Goal: Task Accomplishment & Management: Complete application form

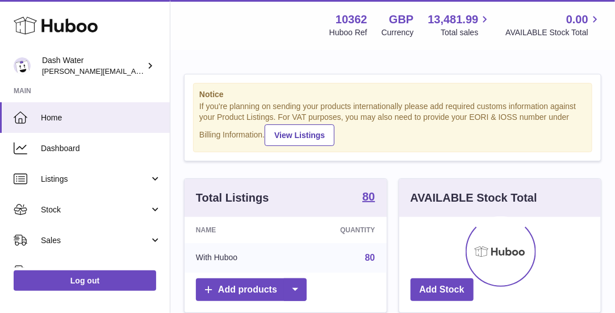
scroll to position [177, 202]
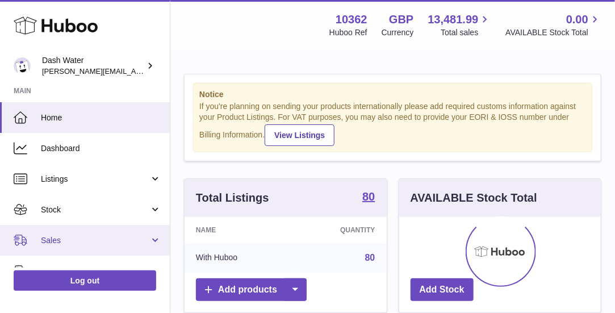
click at [90, 232] on link "Sales" at bounding box center [85, 240] width 170 height 31
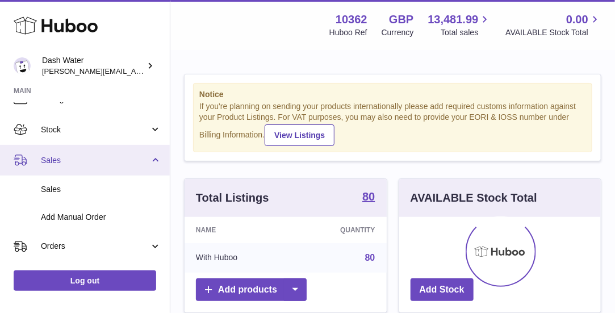
scroll to position [81, 0]
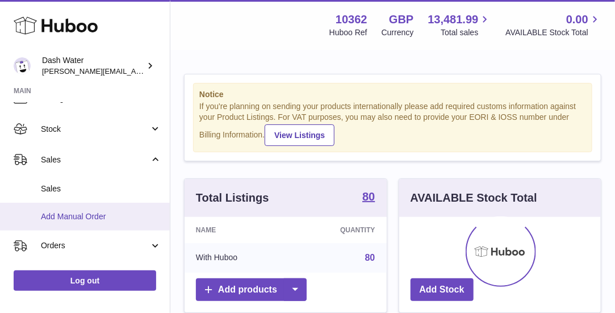
click at [94, 219] on span "Add Manual Order" at bounding box center [101, 216] width 120 height 11
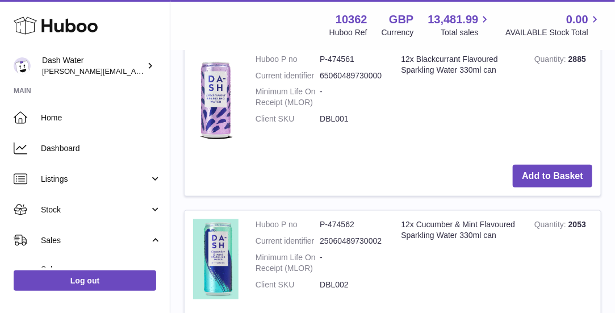
scroll to position [345, 0]
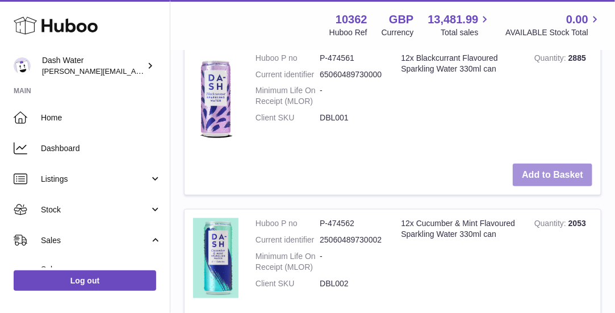
click at [525, 174] on button "Add to Basket" at bounding box center [553, 175] width 80 height 23
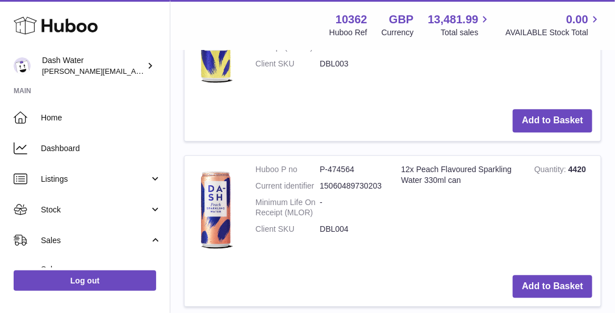
scroll to position [911, 0]
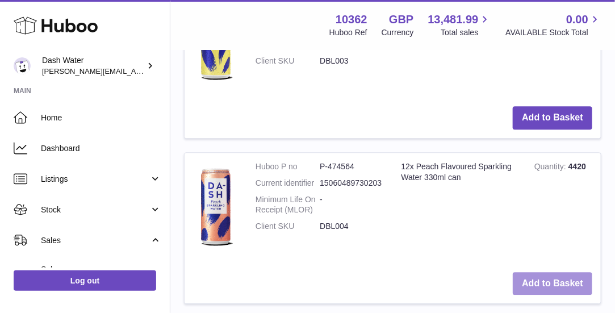
click at [519, 275] on button "Add to Basket" at bounding box center [553, 283] width 80 height 23
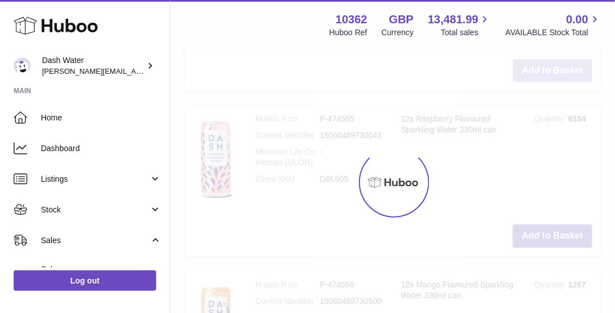
scroll to position [1313, 0]
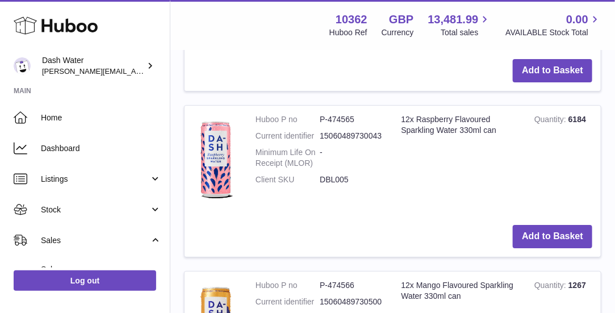
click at [541, 244] on td "Add to Basket" at bounding box center [393, 236] width 416 height 40
click at [536, 236] on button "Add to Basket" at bounding box center [553, 236] width 80 height 23
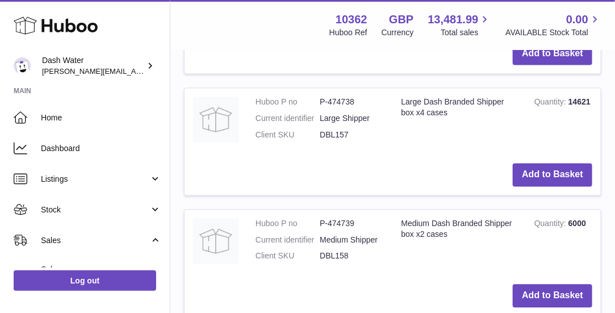
scroll to position [2247, 0]
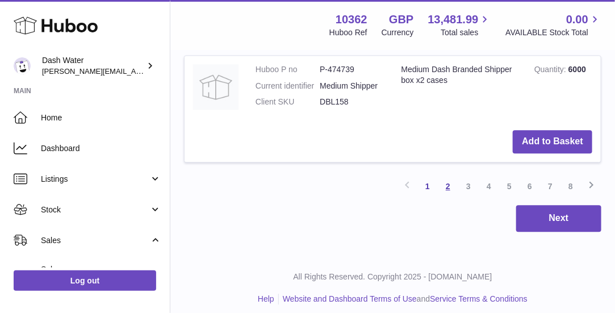
click at [450, 181] on link "2" at bounding box center [448, 186] width 20 height 20
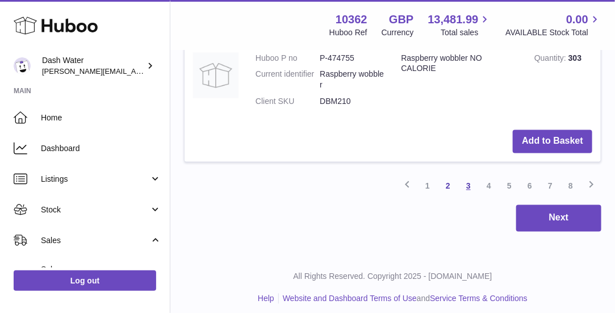
click at [461, 178] on link "3" at bounding box center [468, 186] width 20 height 20
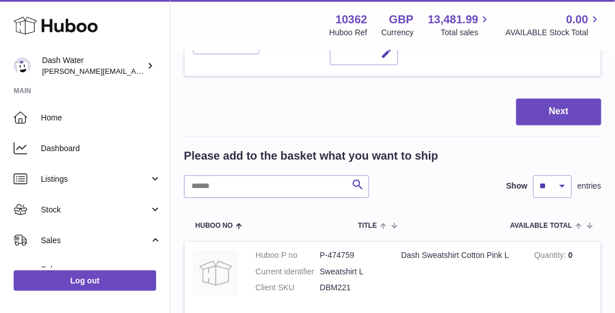
scroll to position [714, 0]
click at [319, 184] on input "text" at bounding box center [276, 186] width 185 height 23
type input "**********"
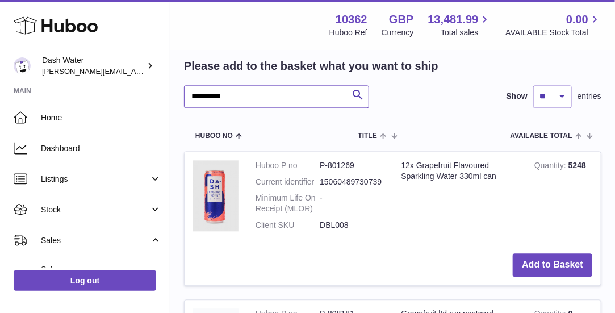
scroll to position [805, 0]
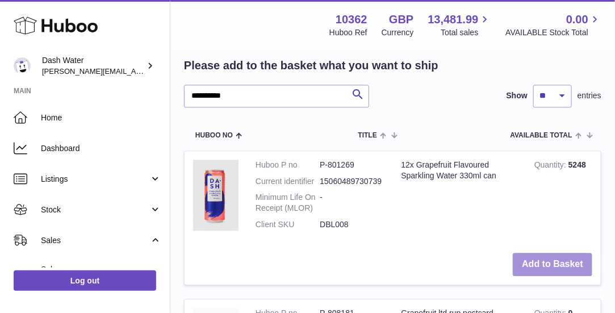
click at [518, 258] on button "Add to Basket" at bounding box center [553, 264] width 80 height 23
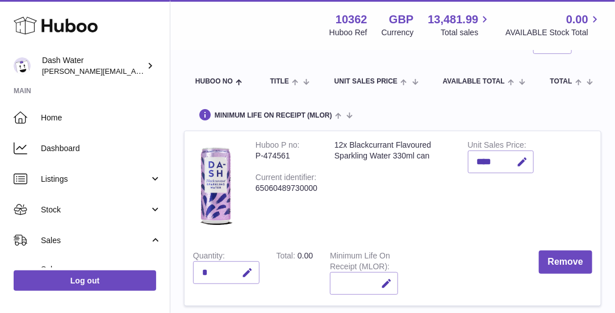
scroll to position [151, 0]
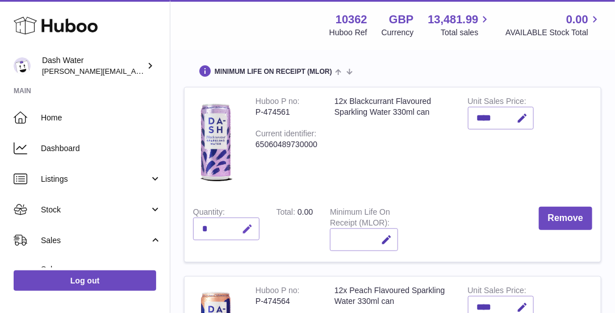
click at [245, 227] on icon "button" at bounding box center [248, 229] width 12 height 12
type input "*"
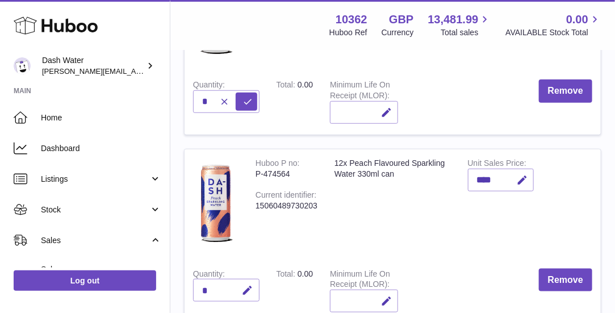
scroll to position [281, 0]
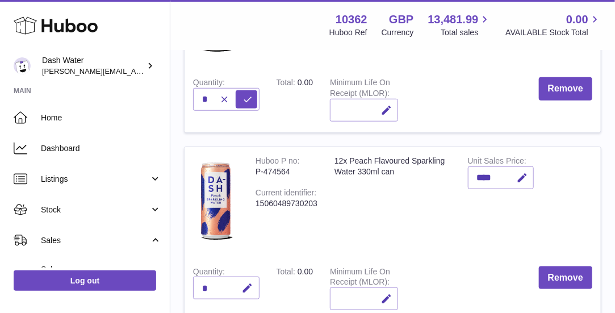
click at [230, 285] on div "*" at bounding box center [226, 288] width 66 height 23
click at [242, 287] on icon "button" at bounding box center [248, 288] width 12 height 12
type input "*"
click at [269, 288] on td "Total 0.00" at bounding box center [295, 290] width 54 height 64
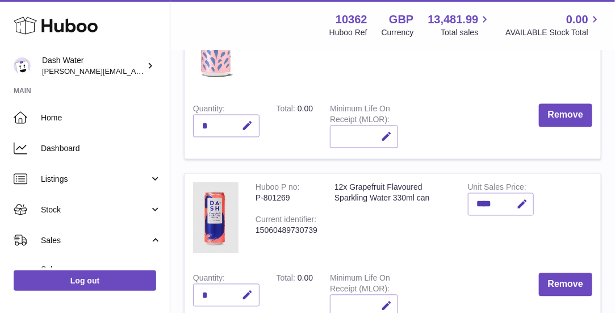
scroll to position [652, 0]
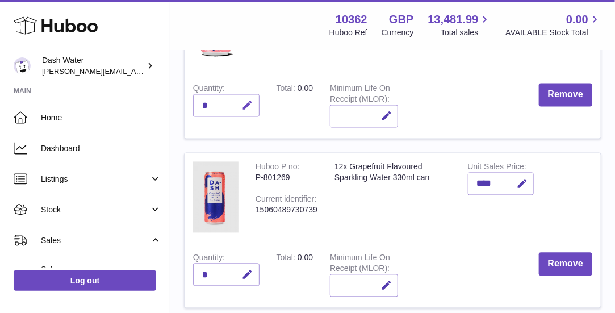
click at [245, 100] on icon "button" at bounding box center [248, 106] width 12 height 12
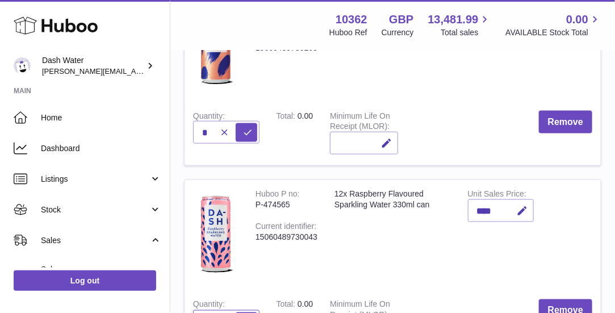
scroll to position [262, 0]
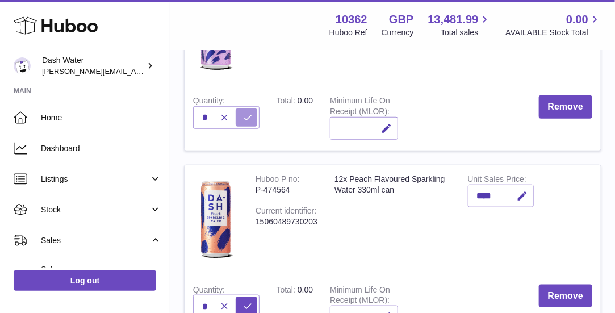
type input "*"
click at [252, 119] on icon "submit" at bounding box center [248, 117] width 10 height 10
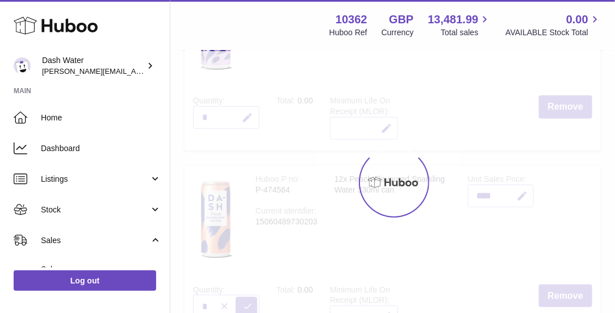
type input "*"
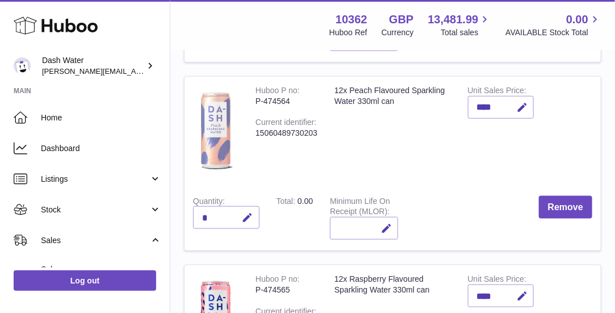
scroll to position [352, 0]
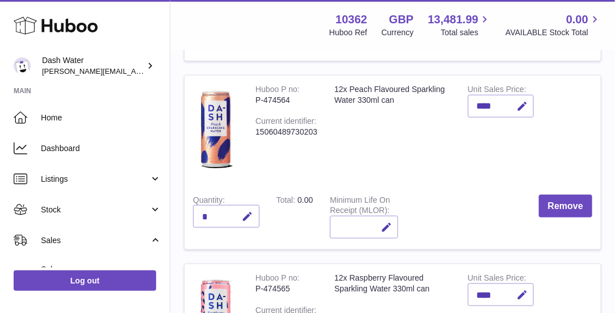
click at [221, 214] on div "*" at bounding box center [226, 216] width 66 height 23
click at [244, 215] on icon "button" at bounding box center [248, 217] width 12 height 12
type input "*"
click at [244, 215] on icon "submit" at bounding box center [248, 216] width 10 height 10
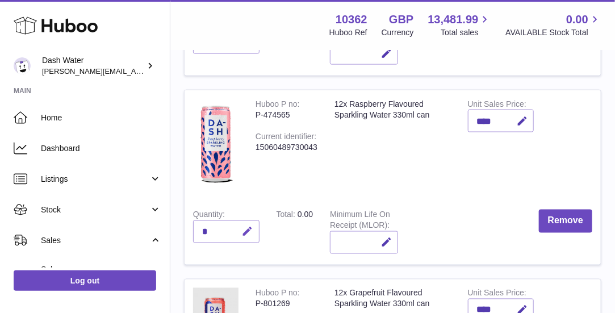
click at [253, 228] on icon "button" at bounding box center [248, 232] width 12 height 12
type input "*"
click at [244, 227] on icon "submit" at bounding box center [248, 232] width 10 height 10
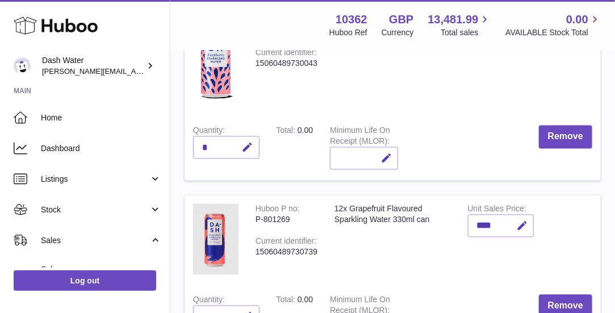
scroll to position [676, 0]
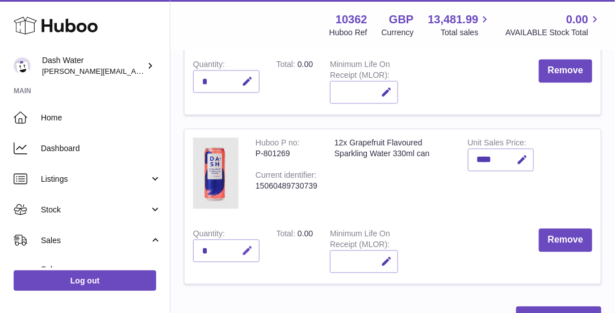
click at [247, 249] on icon "button" at bounding box center [248, 251] width 12 height 12
type input "*"
click at [246, 246] on icon "submit" at bounding box center [248, 251] width 10 height 10
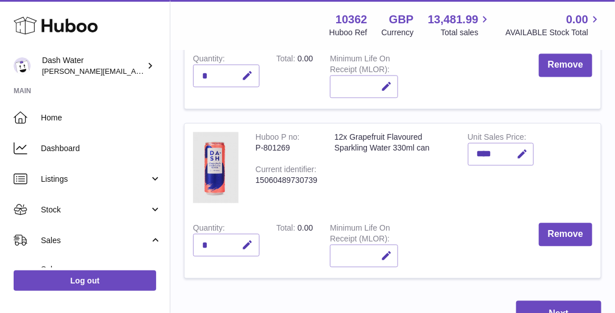
scroll to position [780, 0]
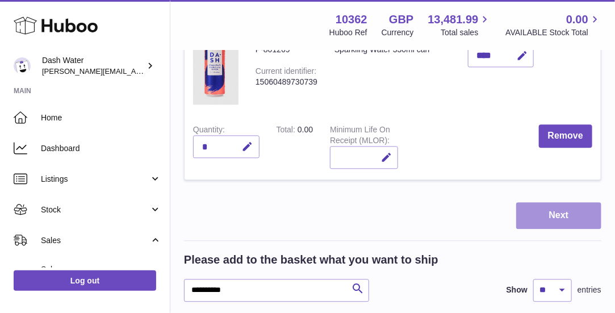
click at [563, 218] on button "Next" at bounding box center [558, 215] width 85 height 27
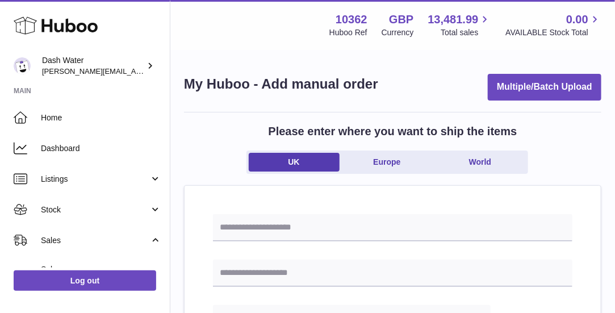
scroll to position [39, 0]
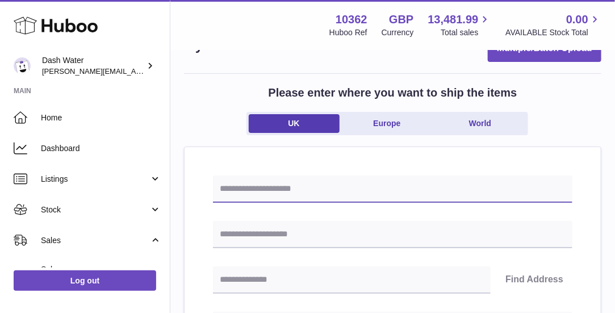
click at [311, 193] on input "text" at bounding box center [392, 188] width 359 height 27
click at [332, 191] on input "**********" at bounding box center [392, 188] width 359 height 27
drag, startPoint x: 329, startPoint y: 192, endPoint x: 269, endPoint y: 192, distance: 60.2
click at [269, 192] on input "**********" at bounding box center [392, 188] width 359 height 27
paste input "**********"
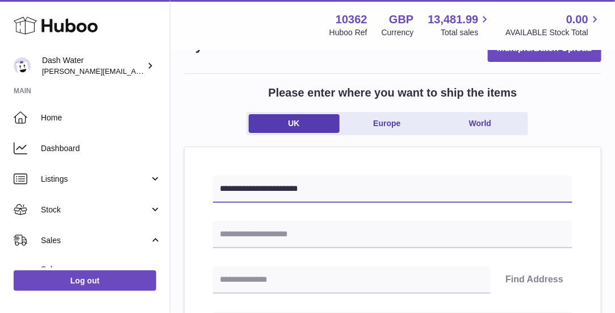
type input "**********"
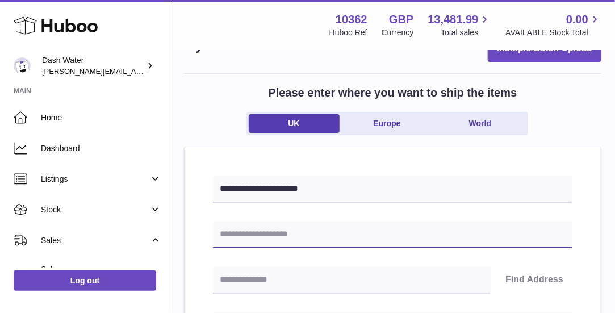
click at [309, 240] on input "text" at bounding box center [392, 234] width 359 height 27
type input "**********"
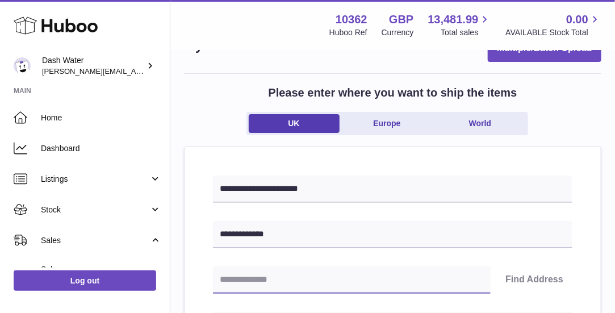
click at [236, 266] on input "text" at bounding box center [352, 279] width 278 height 27
type input "********"
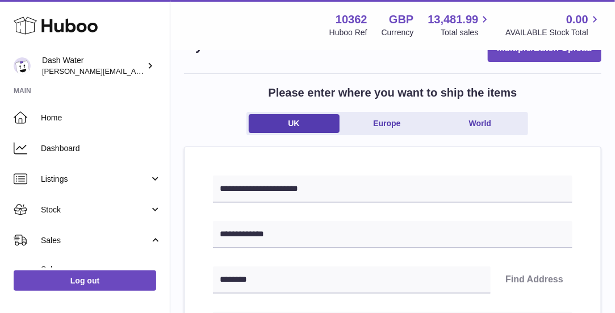
type input "**********"
type input "******"
type input "********"
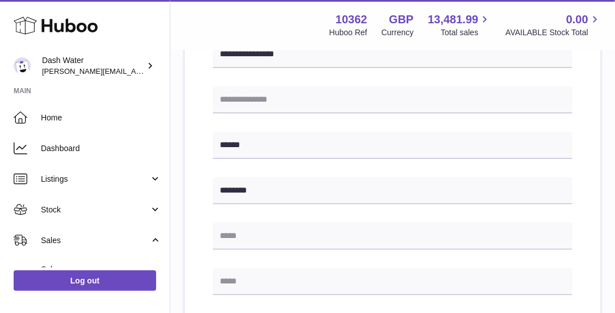
scroll to position [389, 0]
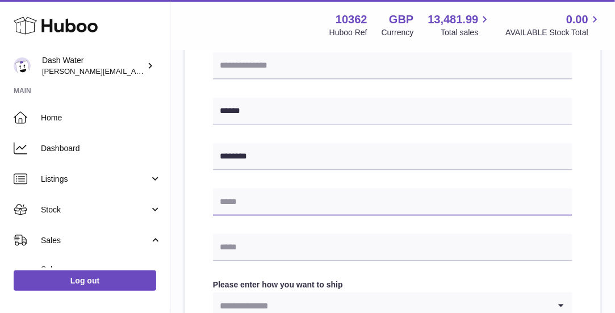
click at [317, 208] on input "text" at bounding box center [392, 202] width 359 height 27
type input "**********"
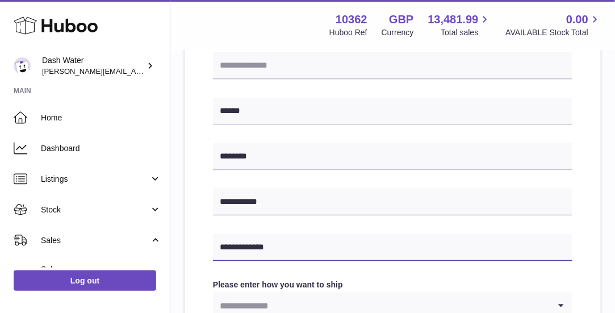
type input "**********"
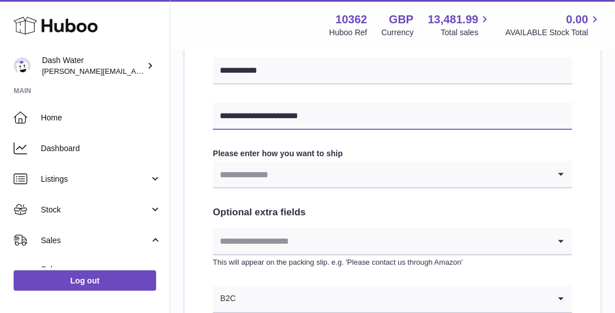
scroll to position [521, 0]
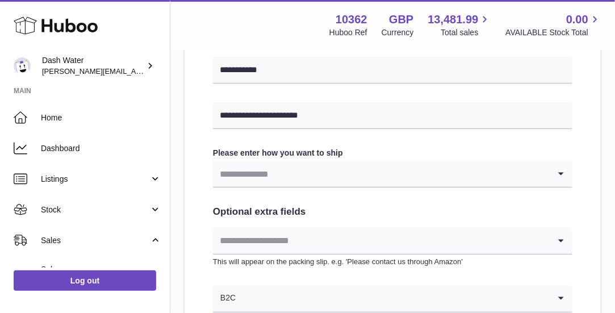
click at [296, 172] on input "Search for option" at bounding box center [381, 174] width 337 height 26
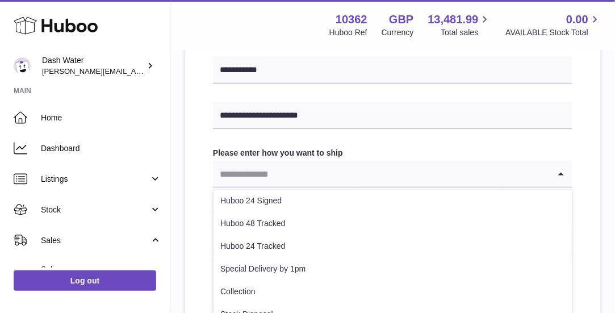
scroll to position [76, 0]
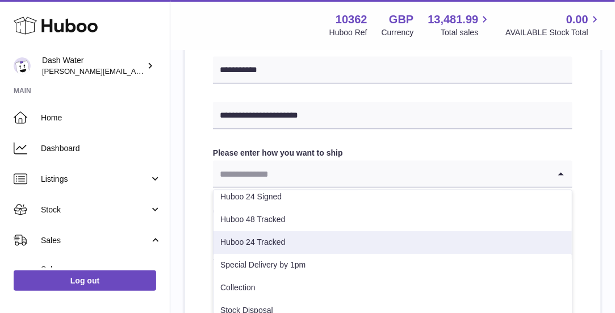
click at [288, 244] on li "Huboo 24 Tracked" at bounding box center [393, 242] width 358 height 23
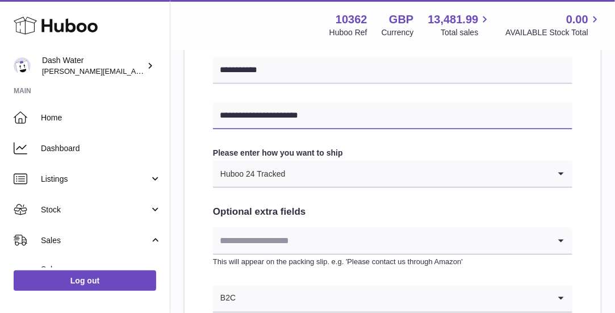
drag, startPoint x: 330, startPoint y: 125, endPoint x: 180, endPoint y: 104, distance: 151.3
type input "**********"
click at [298, 204] on div "**********" at bounding box center [392, 3] width 359 height 620
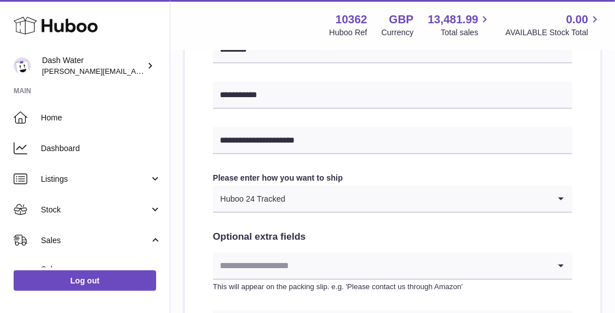
scroll to position [578, 0]
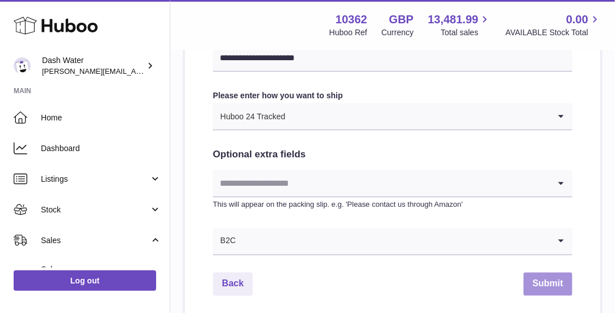
click at [538, 280] on button "Submit" at bounding box center [548, 284] width 49 height 23
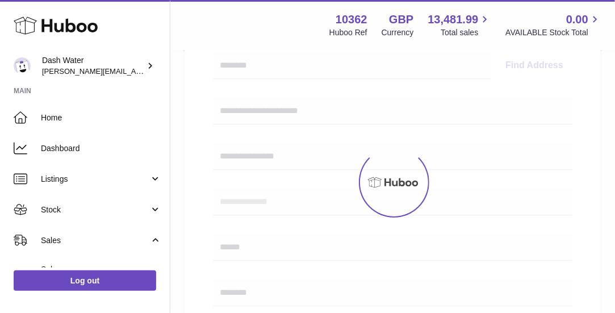
scroll to position [252, 0]
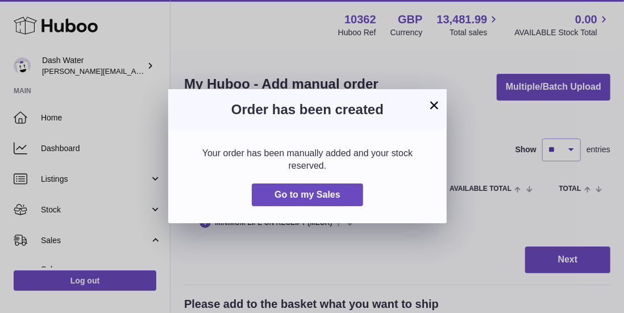
click at [432, 110] on button "×" at bounding box center [434, 105] width 14 height 14
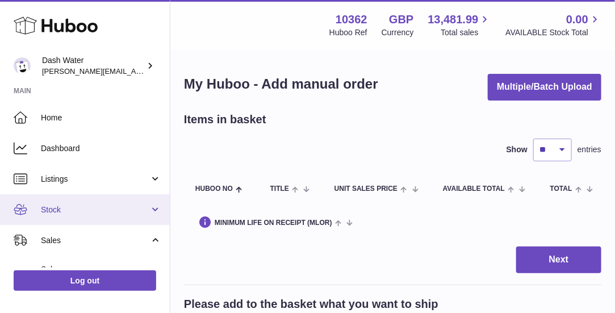
scroll to position [81, 0]
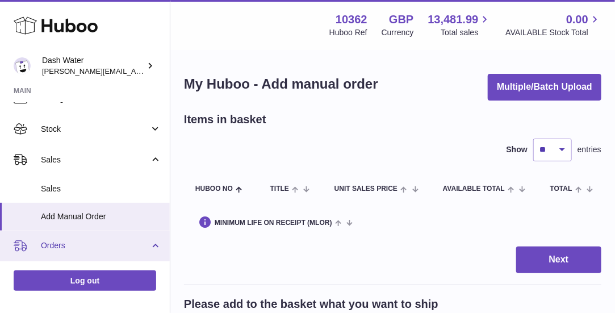
click at [71, 240] on span "Orders" at bounding box center [95, 245] width 108 height 11
click at [141, 246] on span "Orders" at bounding box center [95, 245] width 108 height 11
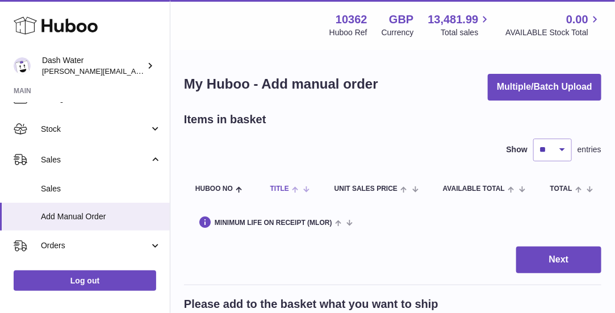
scroll to position [212, 0]
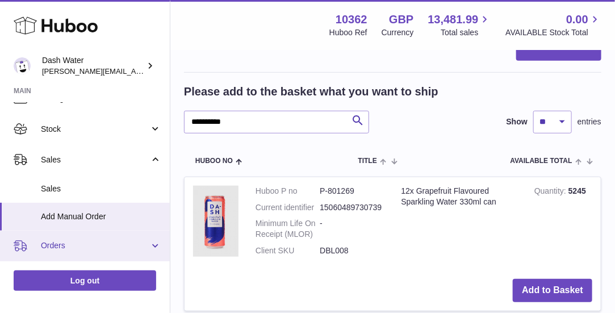
click at [116, 240] on span "Orders" at bounding box center [95, 245] width 108 height 11
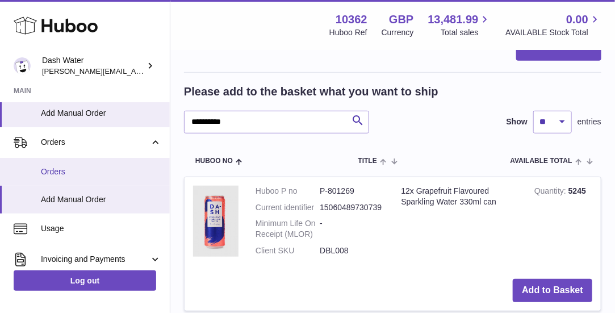
click at [90, 172] on span "Orders" at bounding box center [101, 171] width 120 height 11
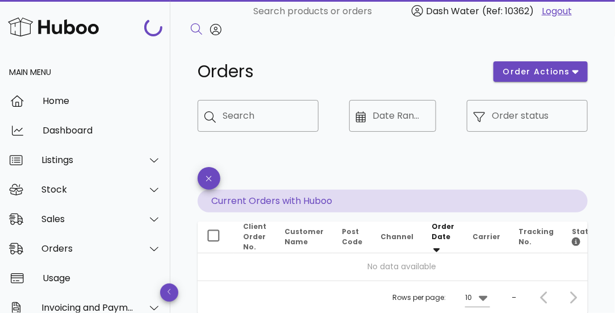
scroll to position [92, 0]
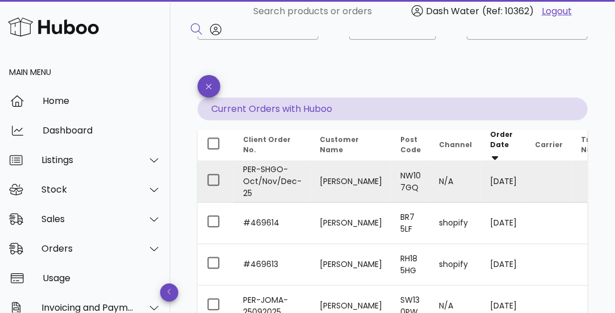
click at [344, 182] on td "Shivani Gohil" at bounding box center [351, 181] width 81 height 41
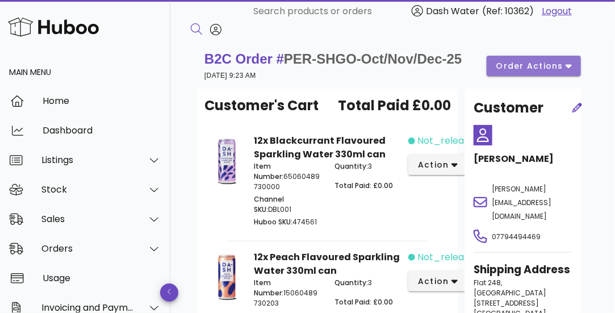
click at [519, 65] on span "order actions" at bounding box center [530, 66] width 68 height 12
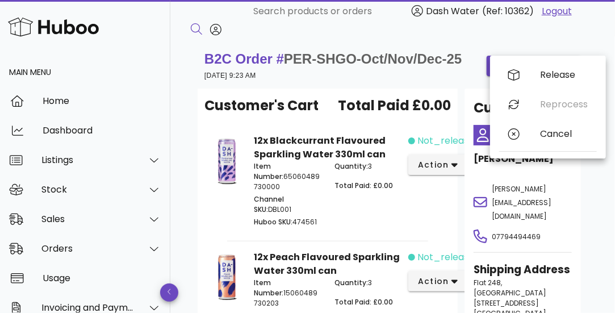
click at [432, 85] on div "B2C Order # PER-SHGO-Oct/Nov/Dec-25 25 September 2025 at 9:23 AM order actions" at bounding box center [393, 65] width 390 height 45
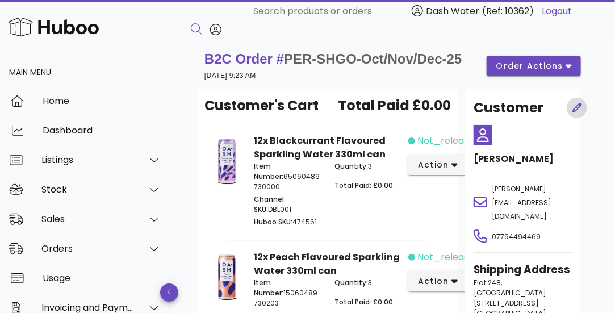
click at [575, 110] on icon "button" at bounding box center [577, 108] width 10 height 10
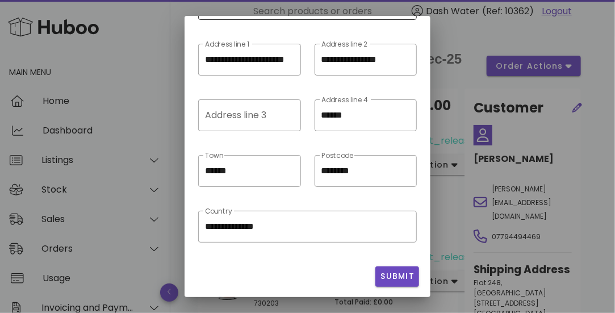
scroll to position [61, 0]
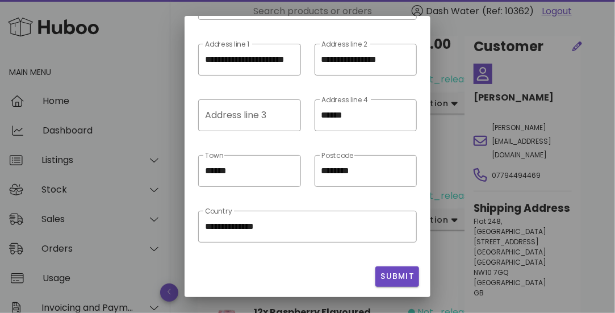
click at [455, 47] on div at bounding box center [307, 156] width 615 height 313
